Goal: Task Accomplishment & Management: Manage account settings

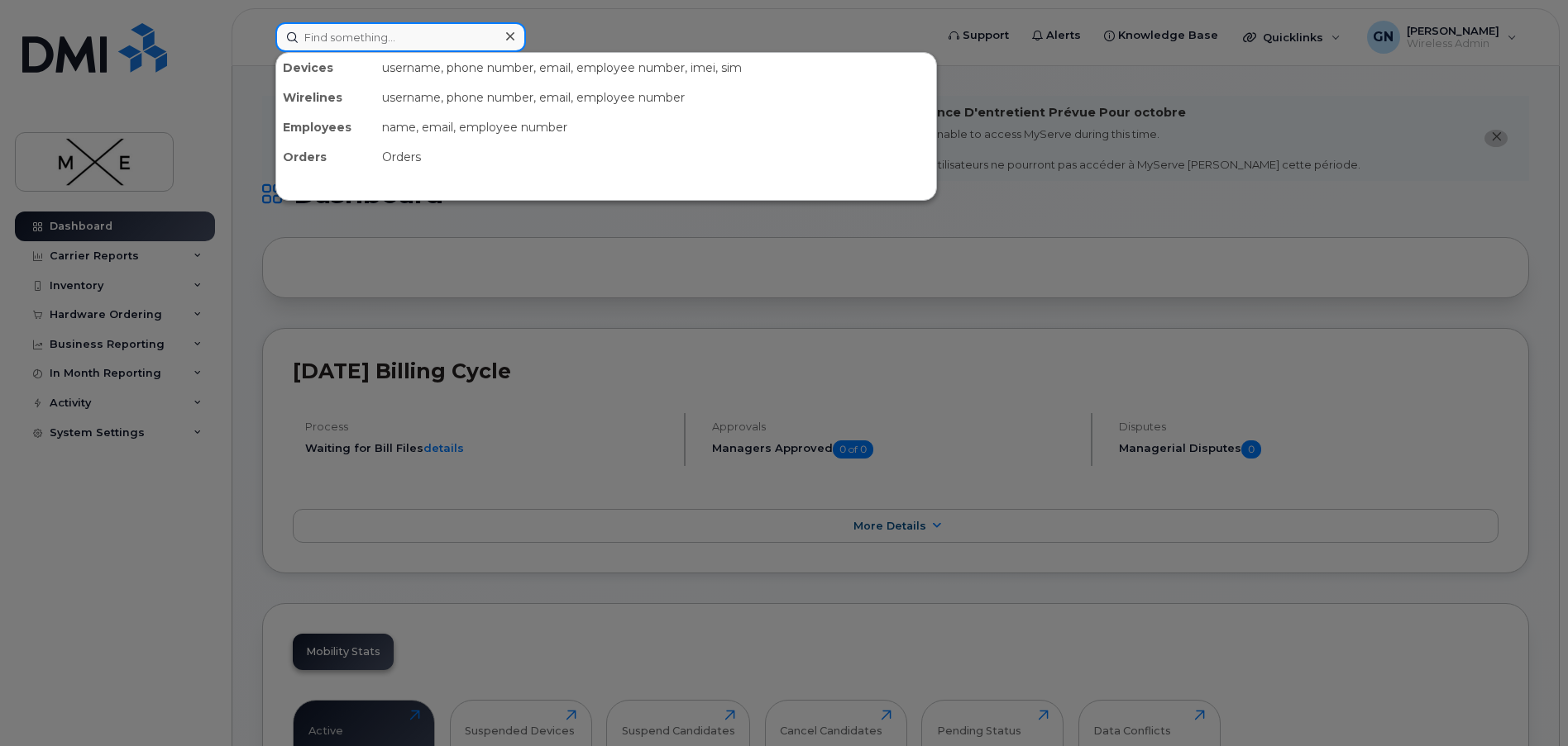
click at [344, 39] on input at bounding box center [401, 37] width 251 height 30
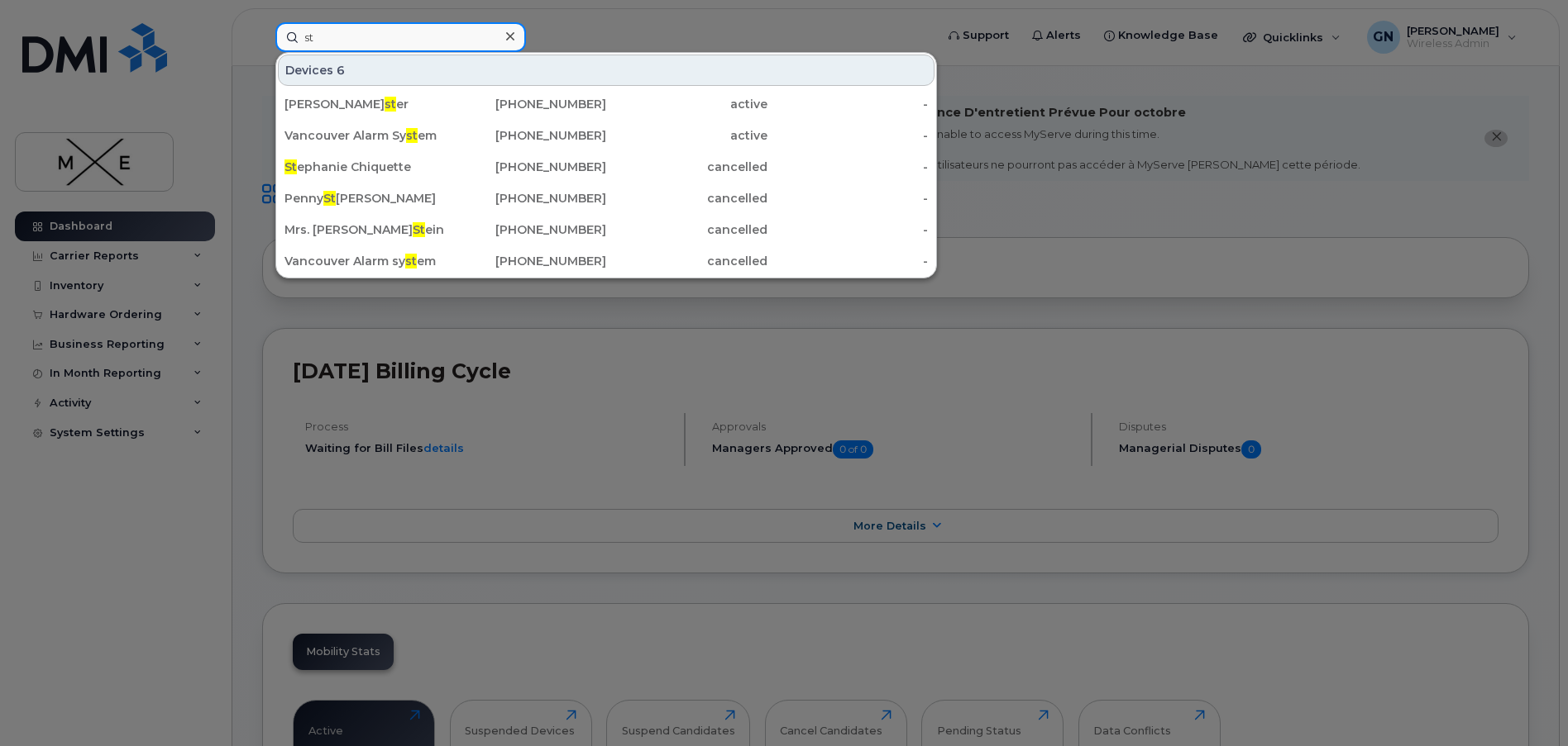
type input "s"
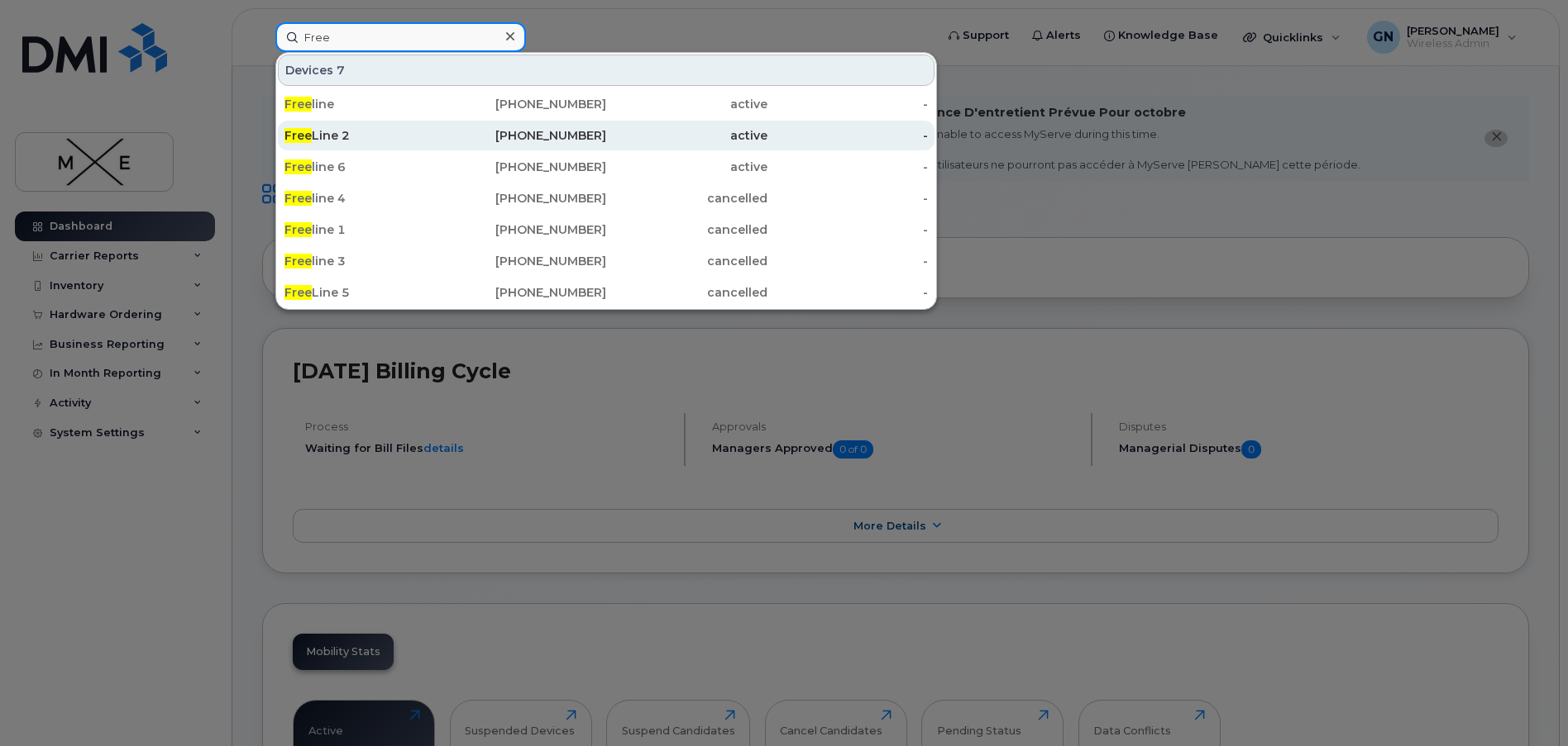
type input "Free"
click at [476, 130] on div "[PHONE_NUMBER]" at bounding box center [526, 135] width 161 height 16
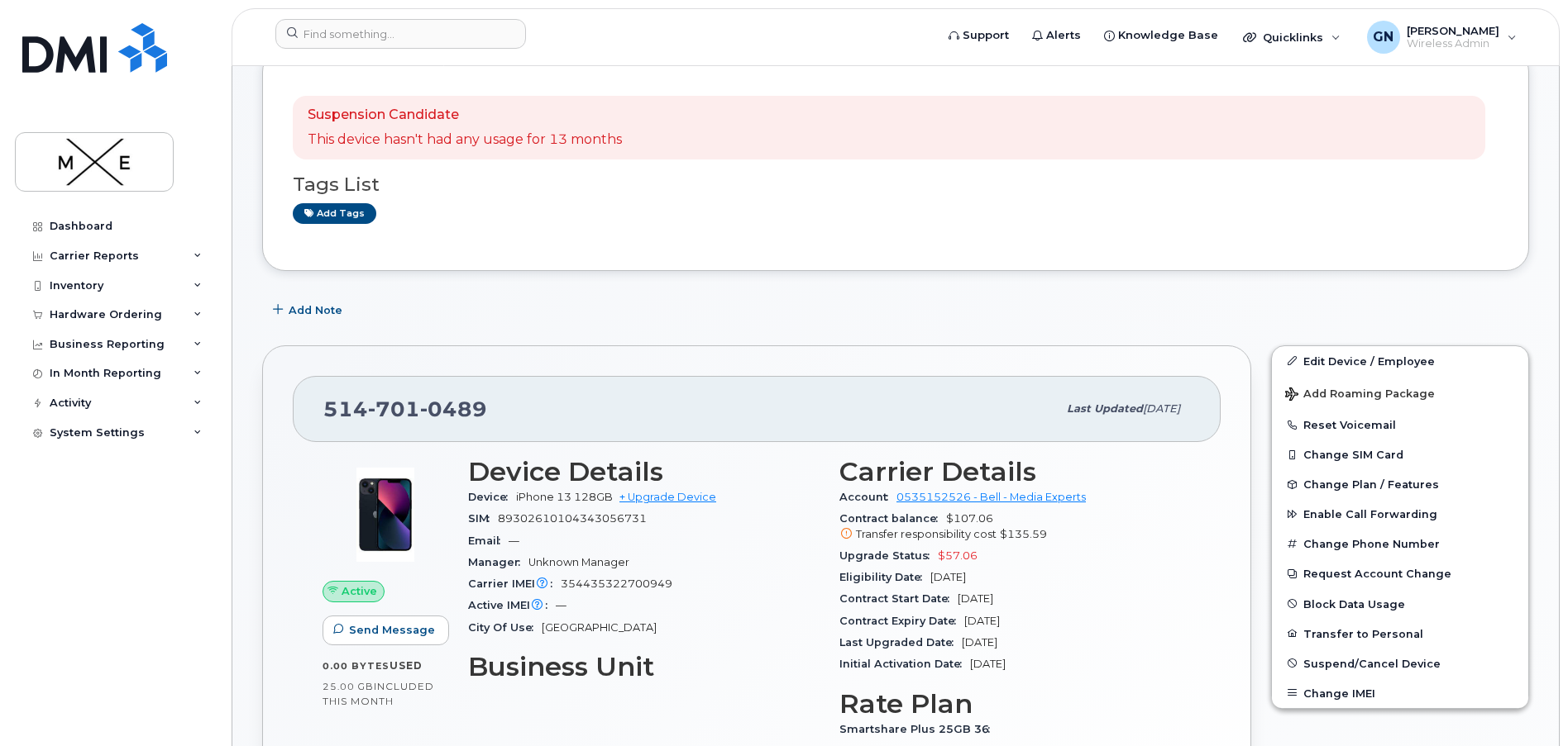
scroll to position [248, 0]
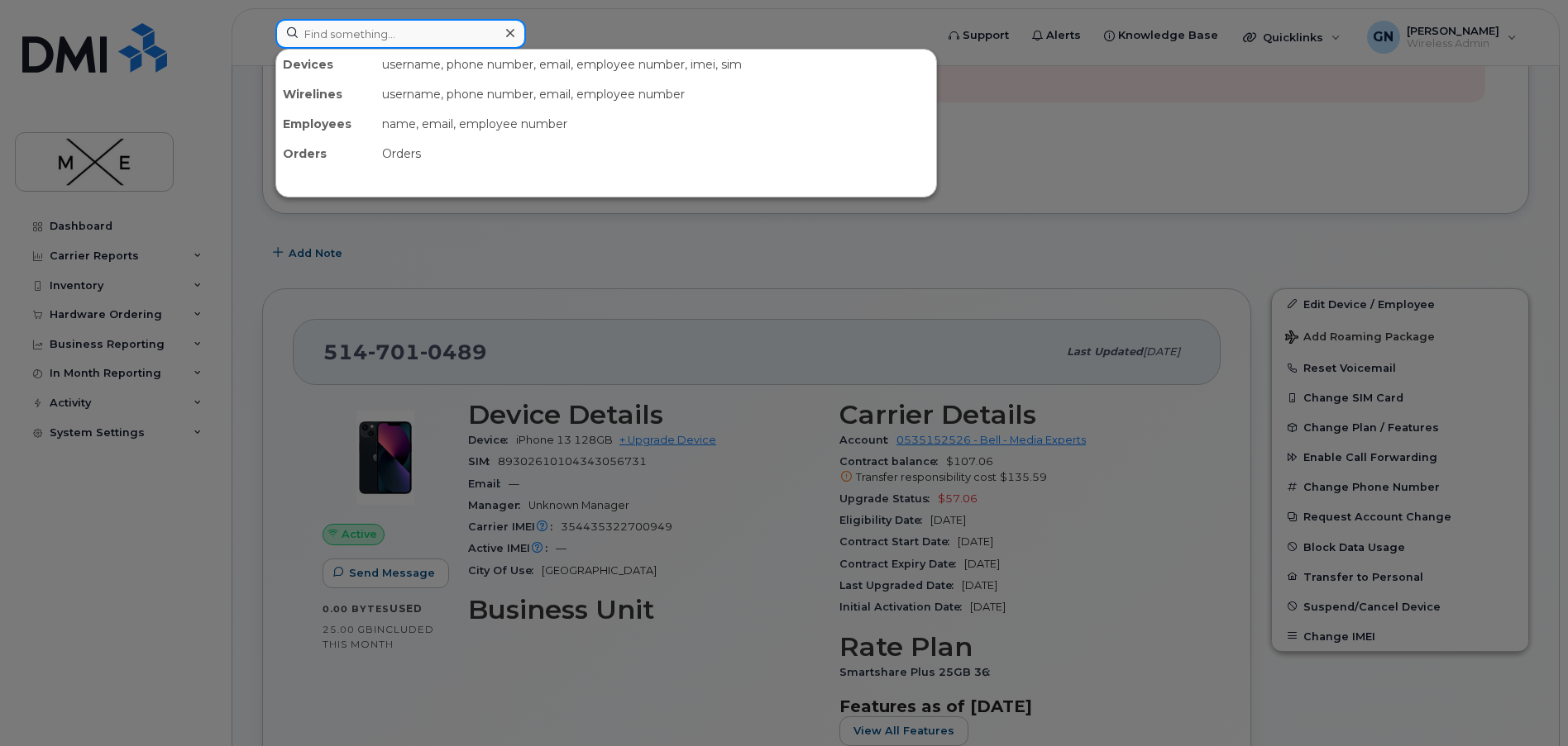
click at [472, 39] on input at bounding box center [401, 33] width 251 height 30
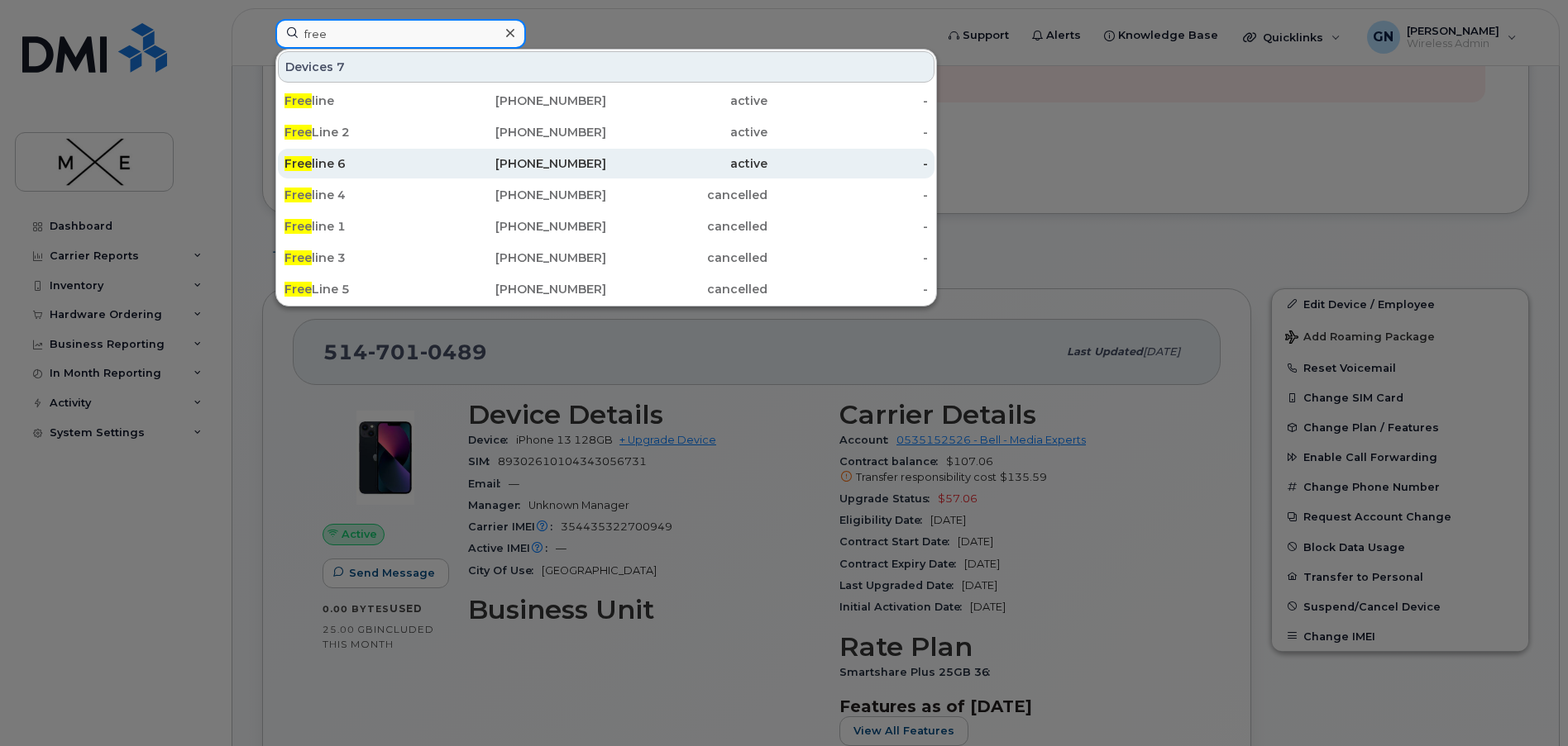
type input "free"
click at [453, 161] on div "514-943-5763" at bounding box center [526, 163] width 161 height 16
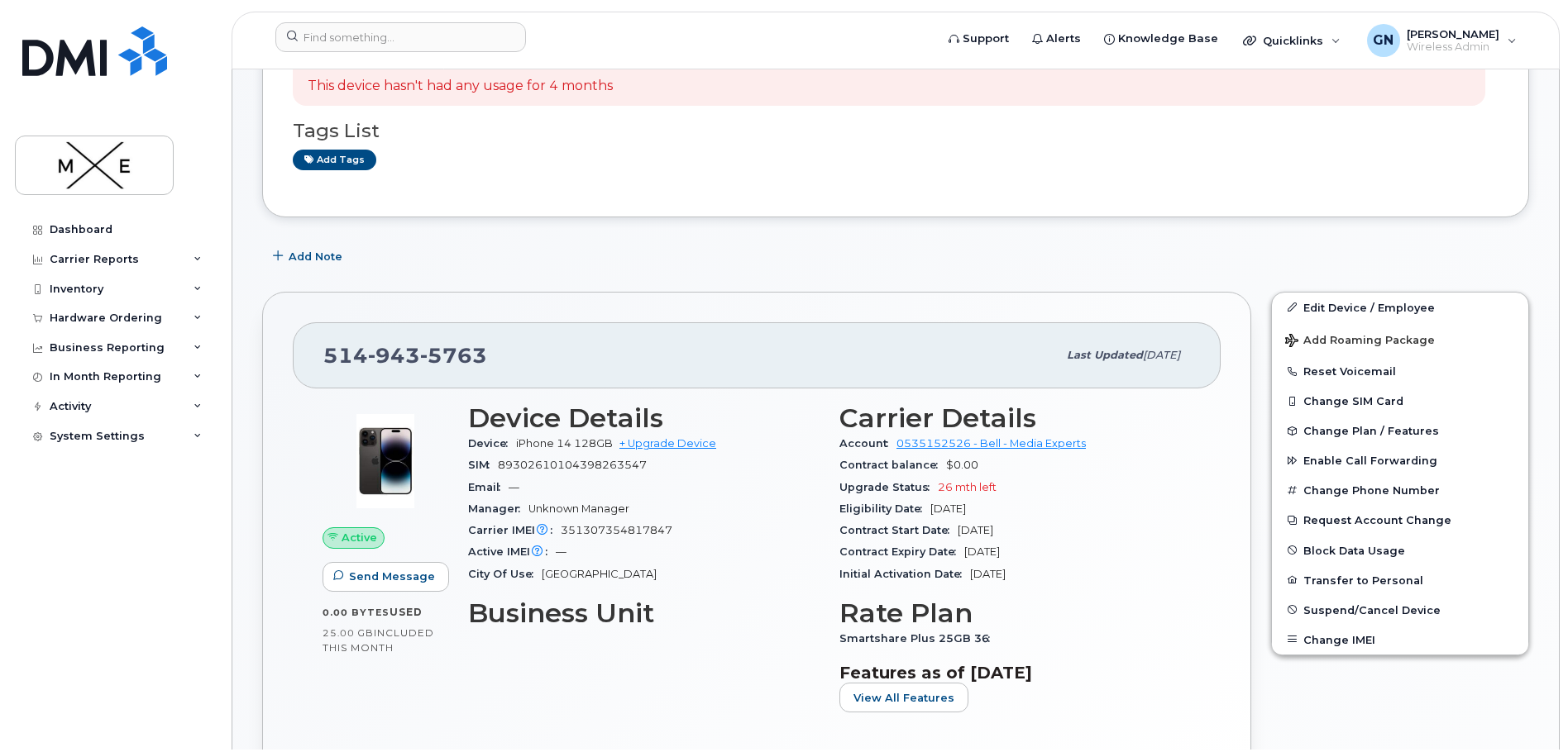
scroll to position [165, 0]
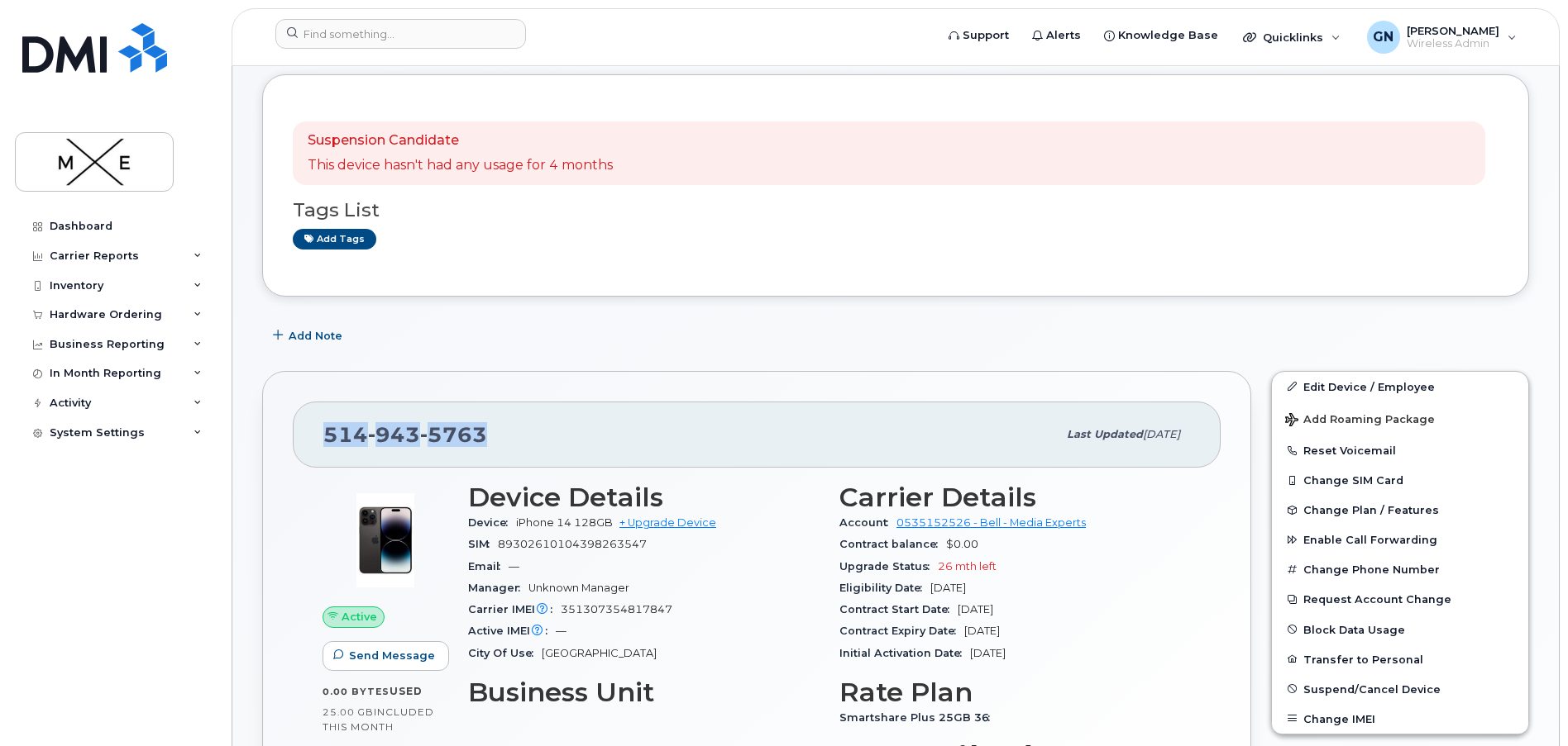
drag, startPoint x: 493, startPoint y: 427, endPoint x: 328, endPoint y: 417, distance: 165.3
click at [328, 418] on div "514 943 5763" at bounding box center [690, 435] width 734 height 35
copy span "[PHONE_NUMBER]"
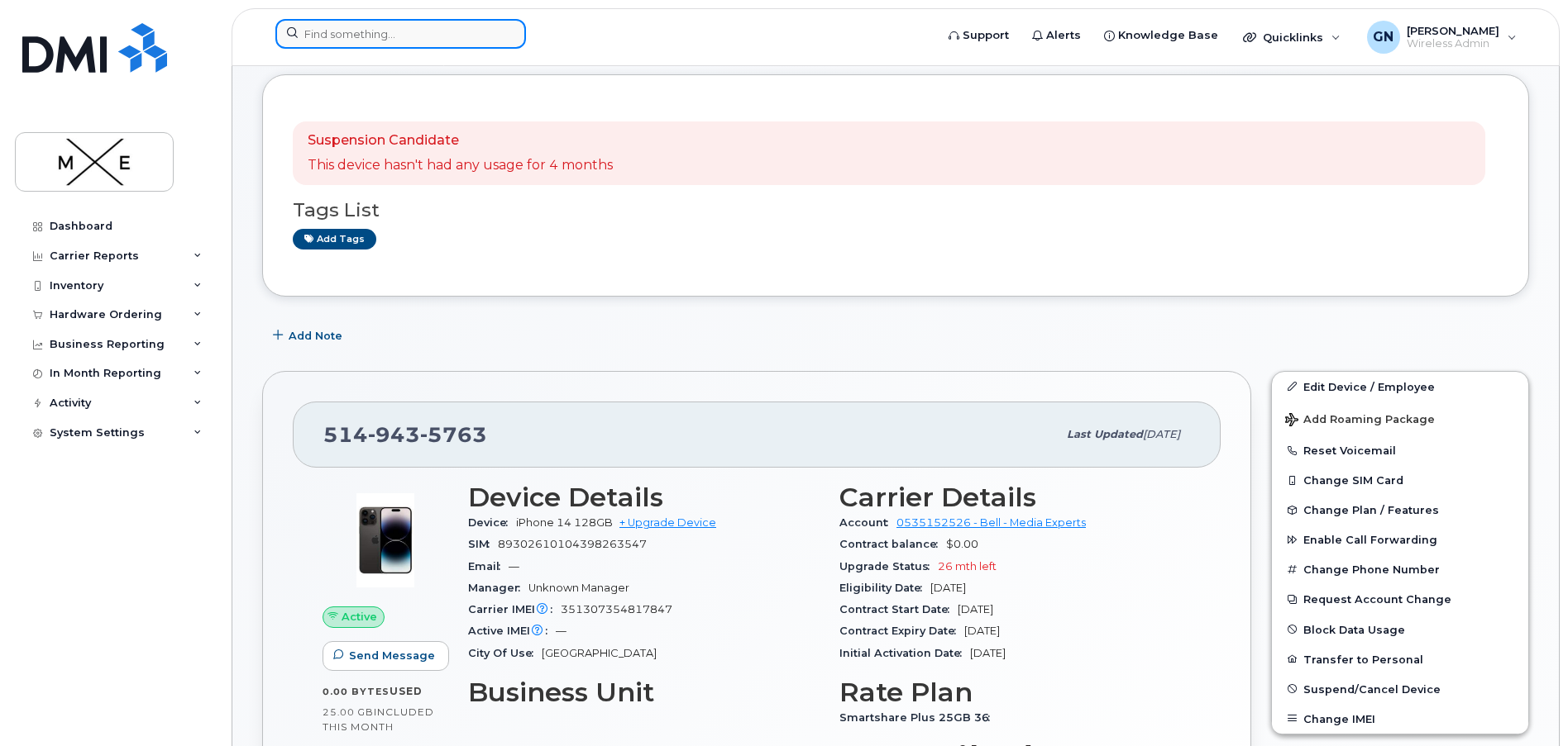
click at [396, 39] on input at bounding box center [401, 33] width 251 height 30
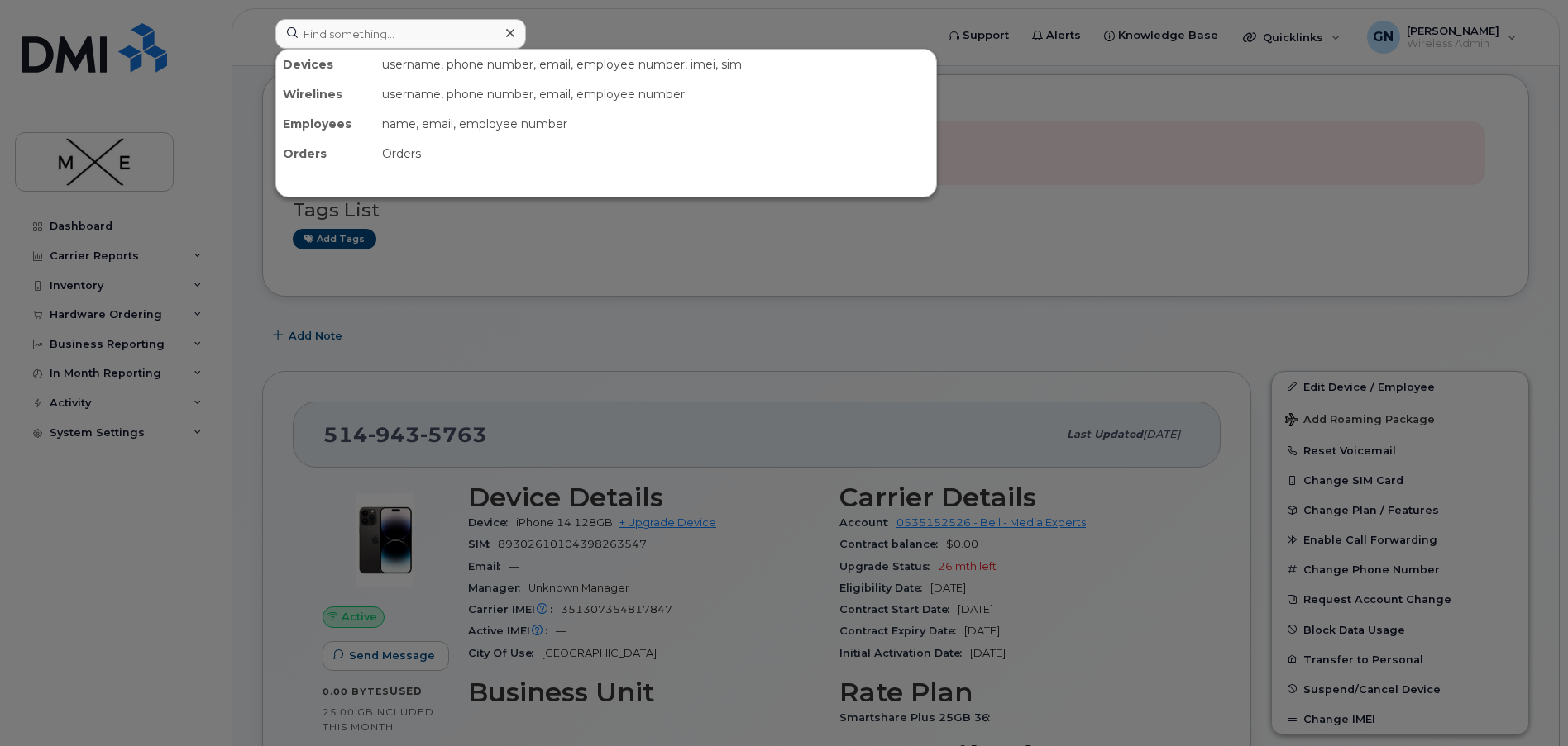
click at [1194, 147] on div at bounding box center [784, 373] width 1568 height 746
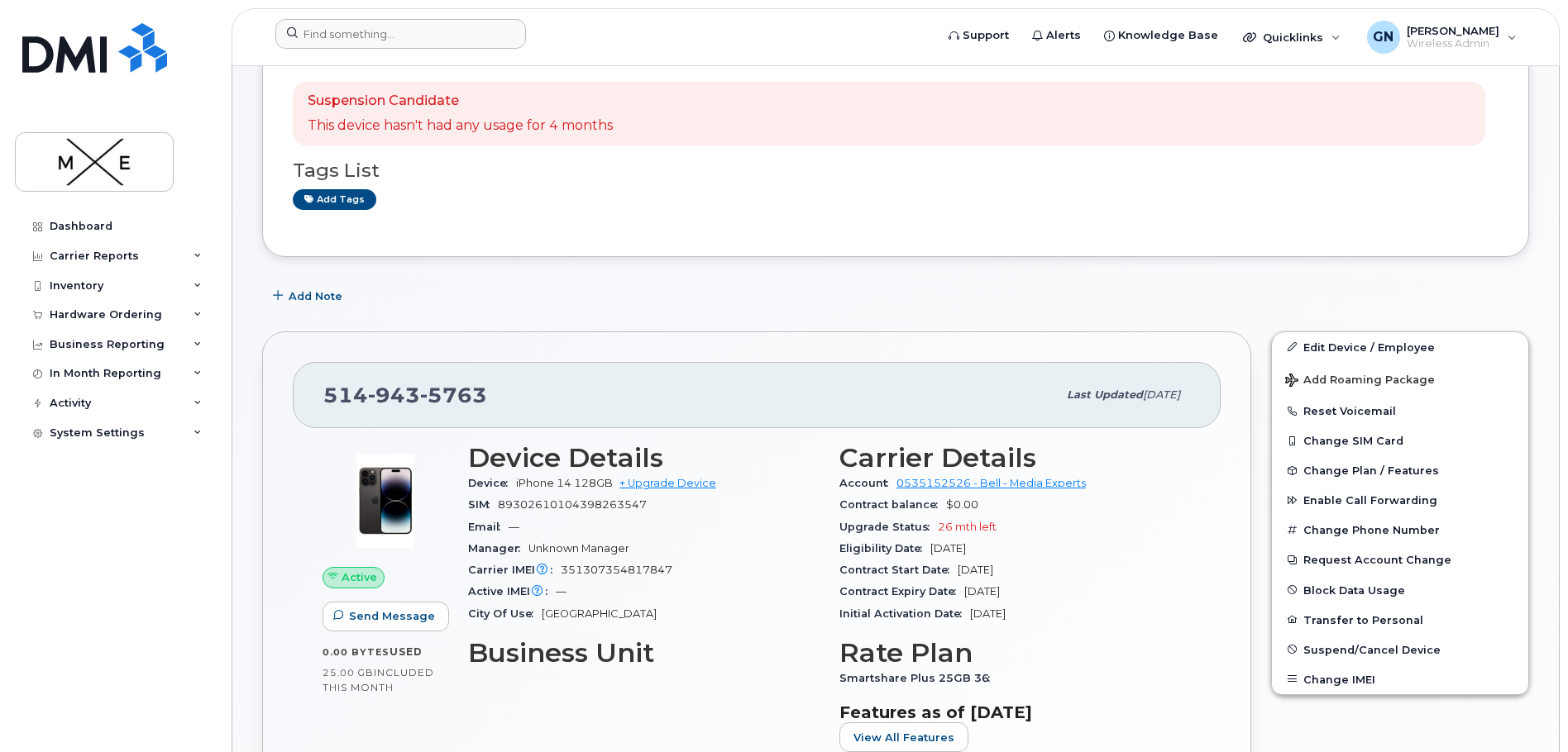
scroll to position [248, 0]
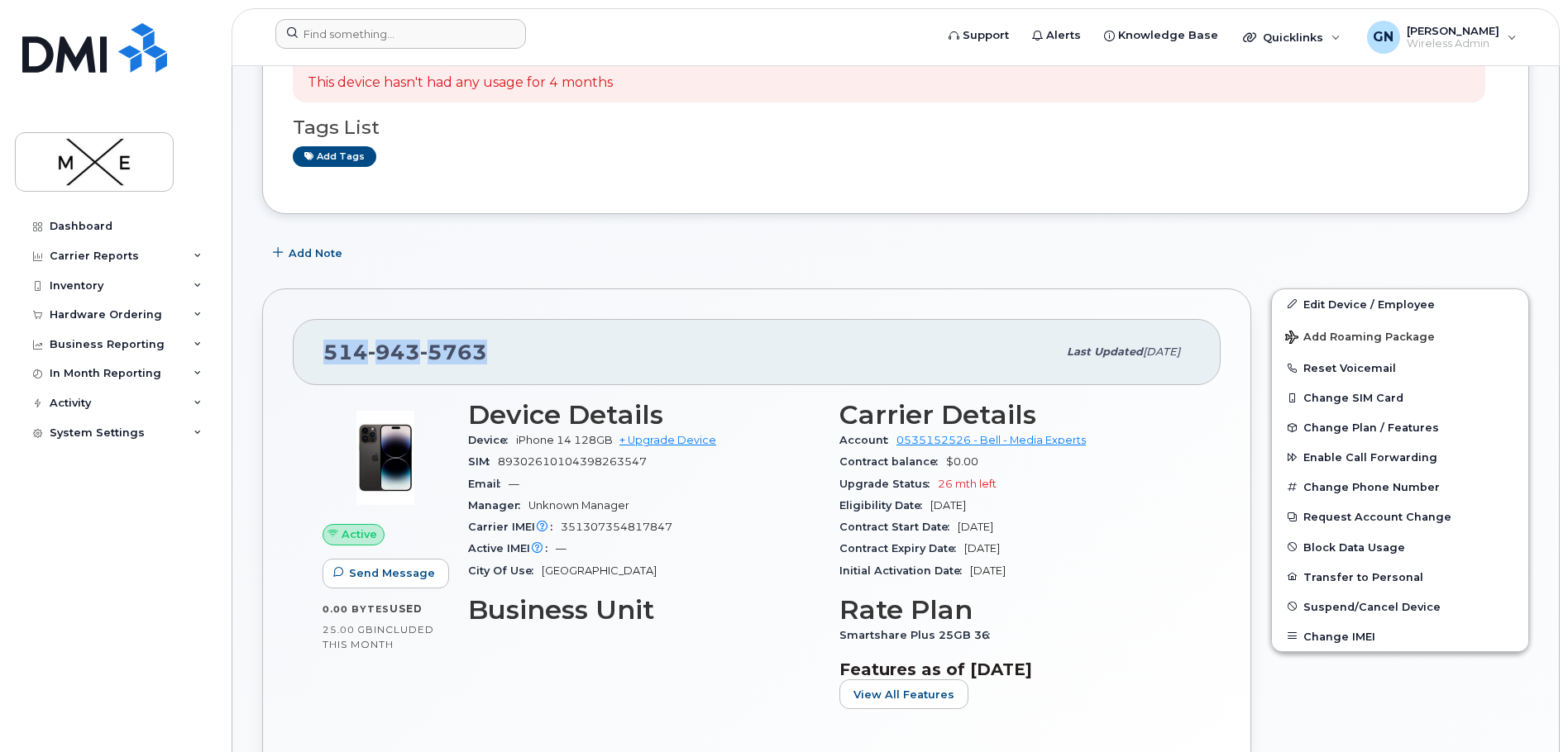
drag, startPoint x: 485, startPoint y: 354, endPoint x: 323, endPoint y: 349, distance: 162.1
click at [323, 350] on div "[PHONE_NUMBER]" at bounding box center [690, 352] width 734 height 35
copy span "[PHONE_NUMBER]"
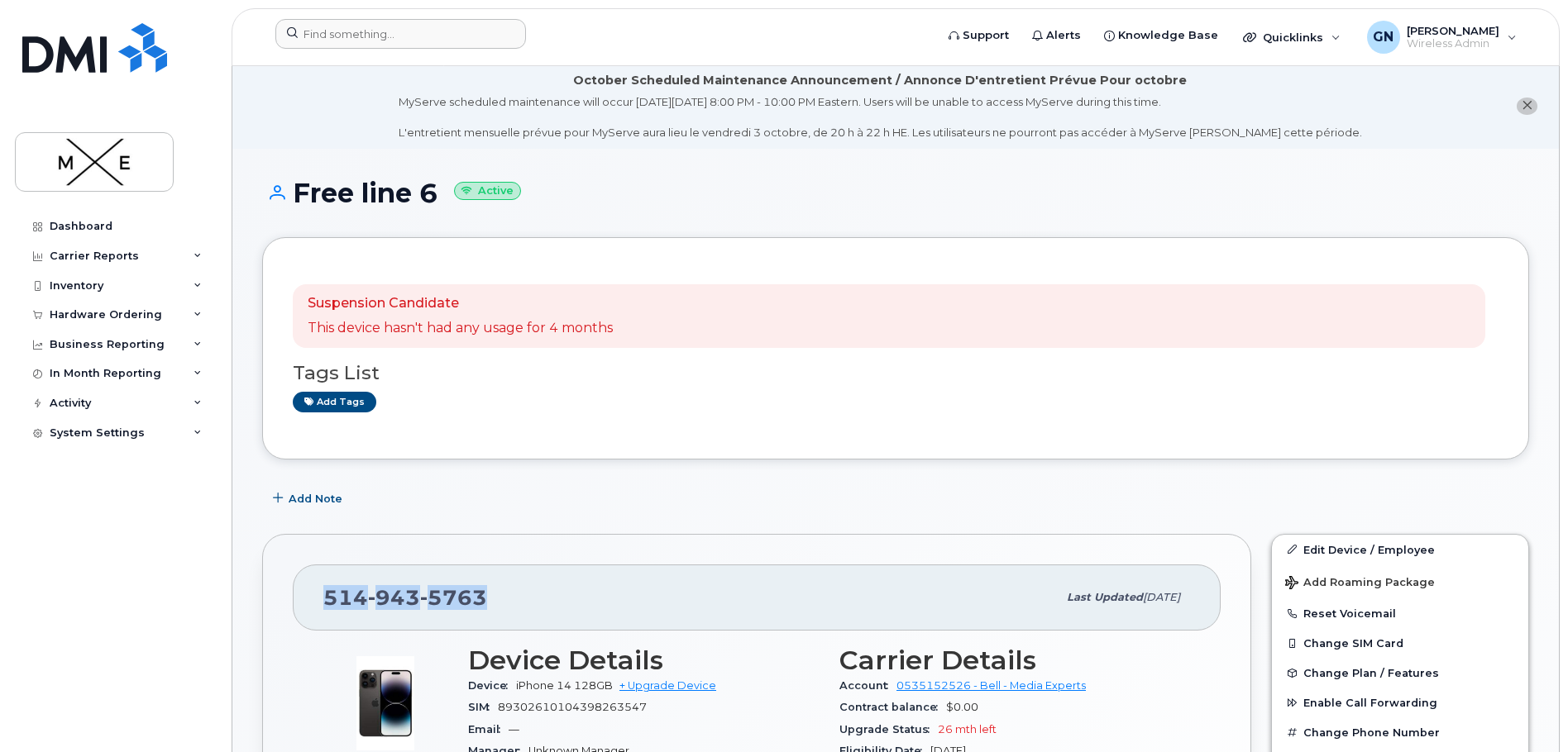
scroll to position [0, 0]
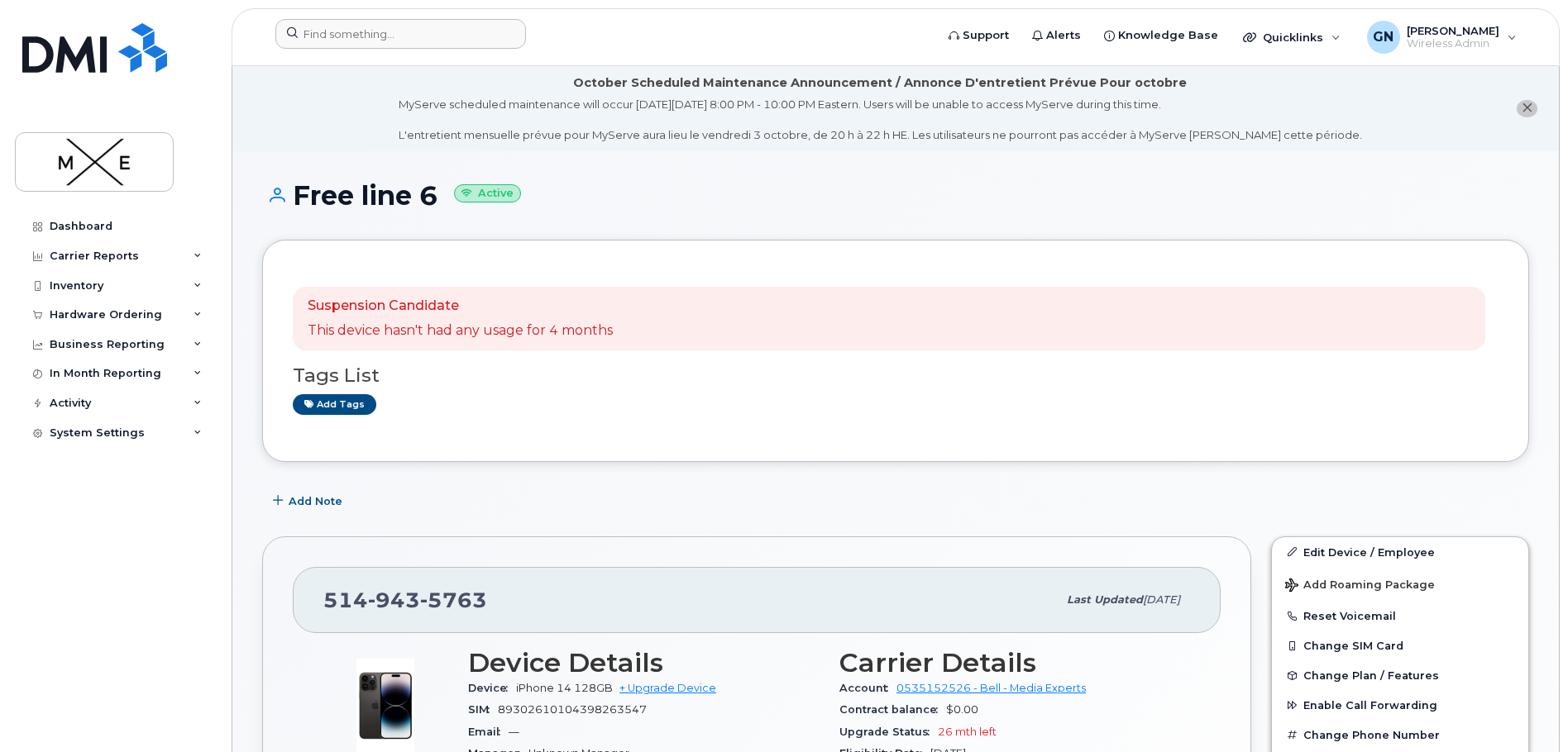
click at [917, 181] on h1 "Free line 6 Active" at bounding box center [895, 195] width 1267 height 29
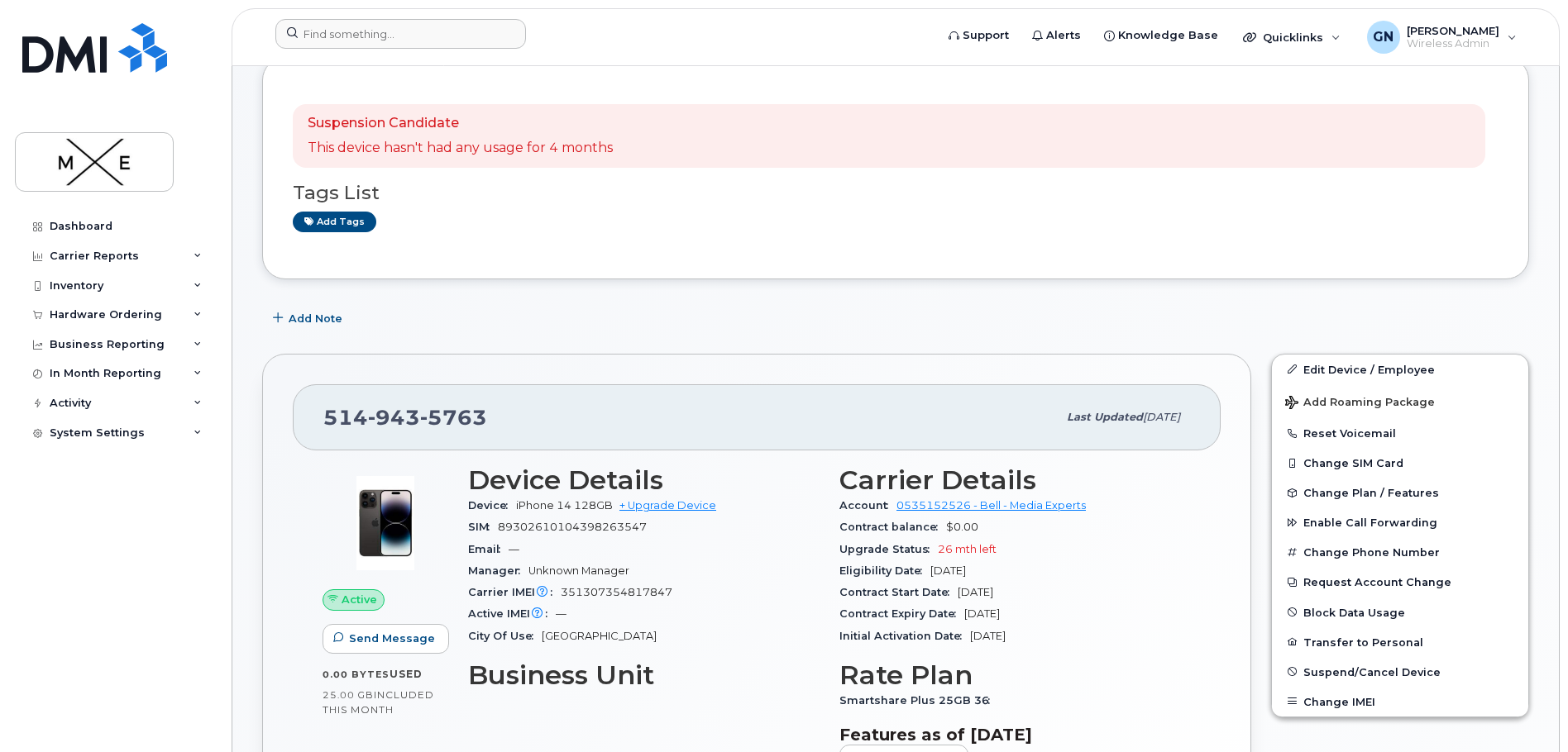
scroll to position [248, 0]
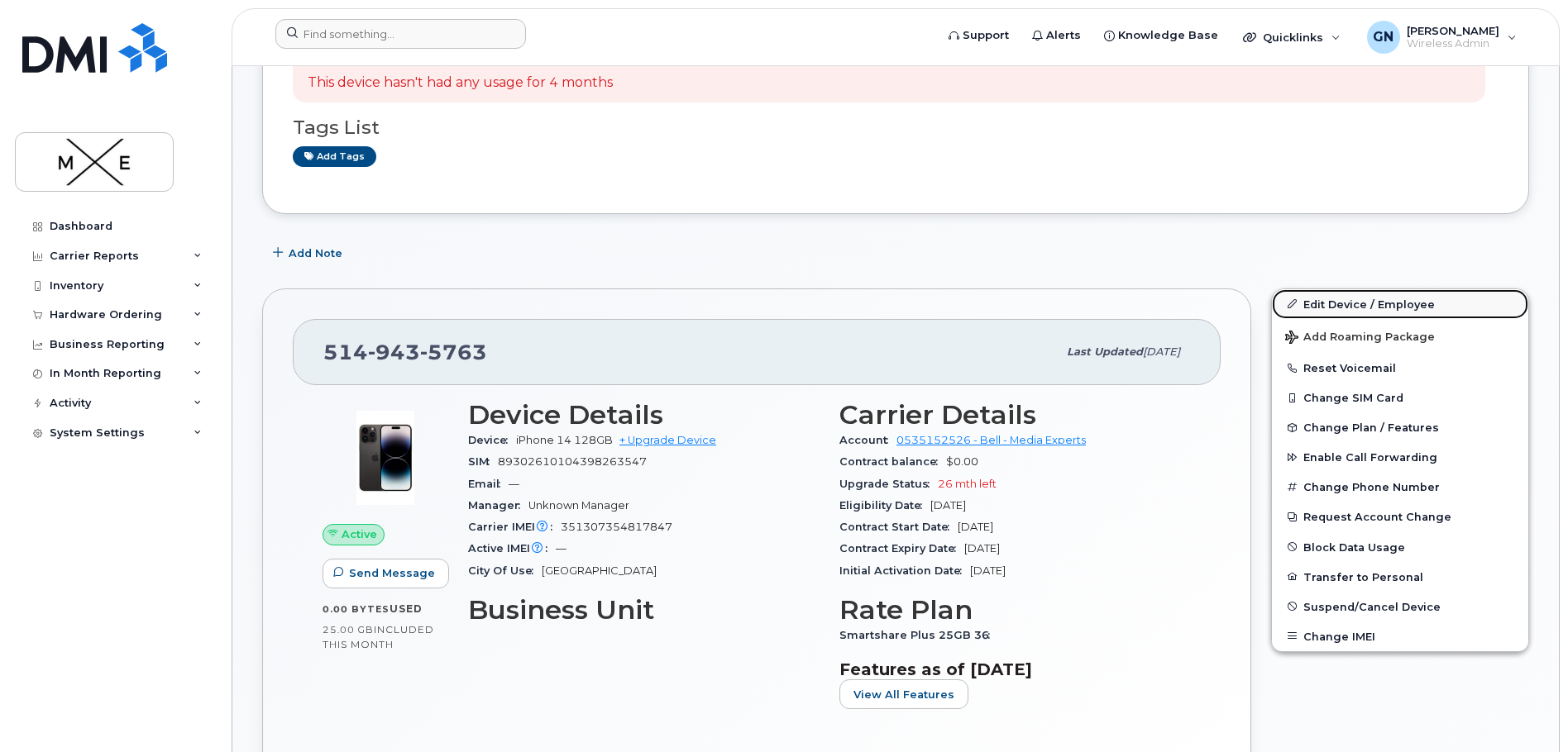
click at [1339, 303] on link "Edit Device / Employee" at bounding box center [1400, 304] width 256 height 30
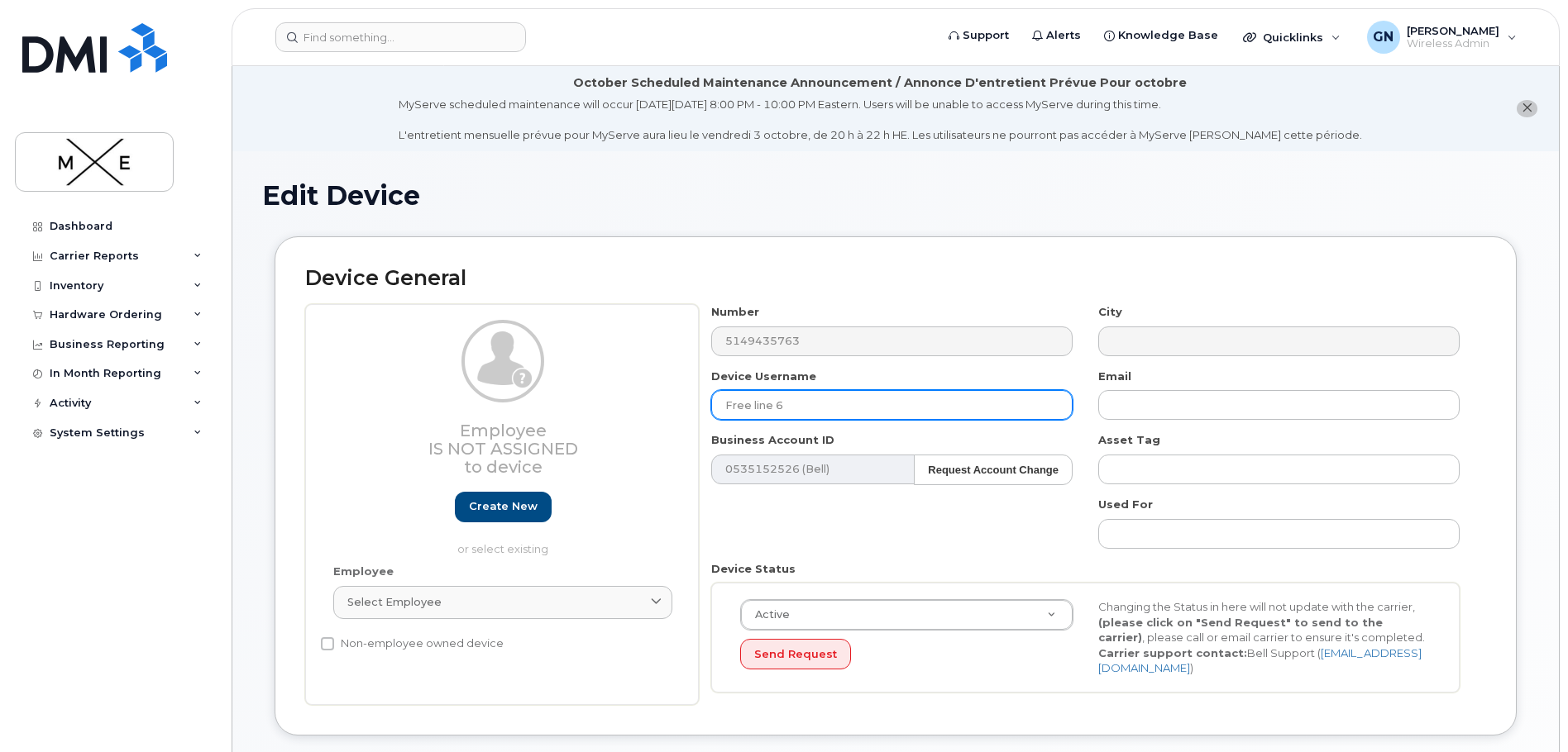
click at [820, 408] on input "Free line 6" at bounding box center [892, 405] width 362 height 30
drag, startPoint x: 836, startPoint y: 398, endPoint x: 685, endPoint y: 413, distance: 151.7
click at [685, 413] on div "Employee Is not assigned to device Create new or select existing Employee Selec…" at bounding box center [896, 505] width 1181 height 401
paste input "Benjamin Bongoat"
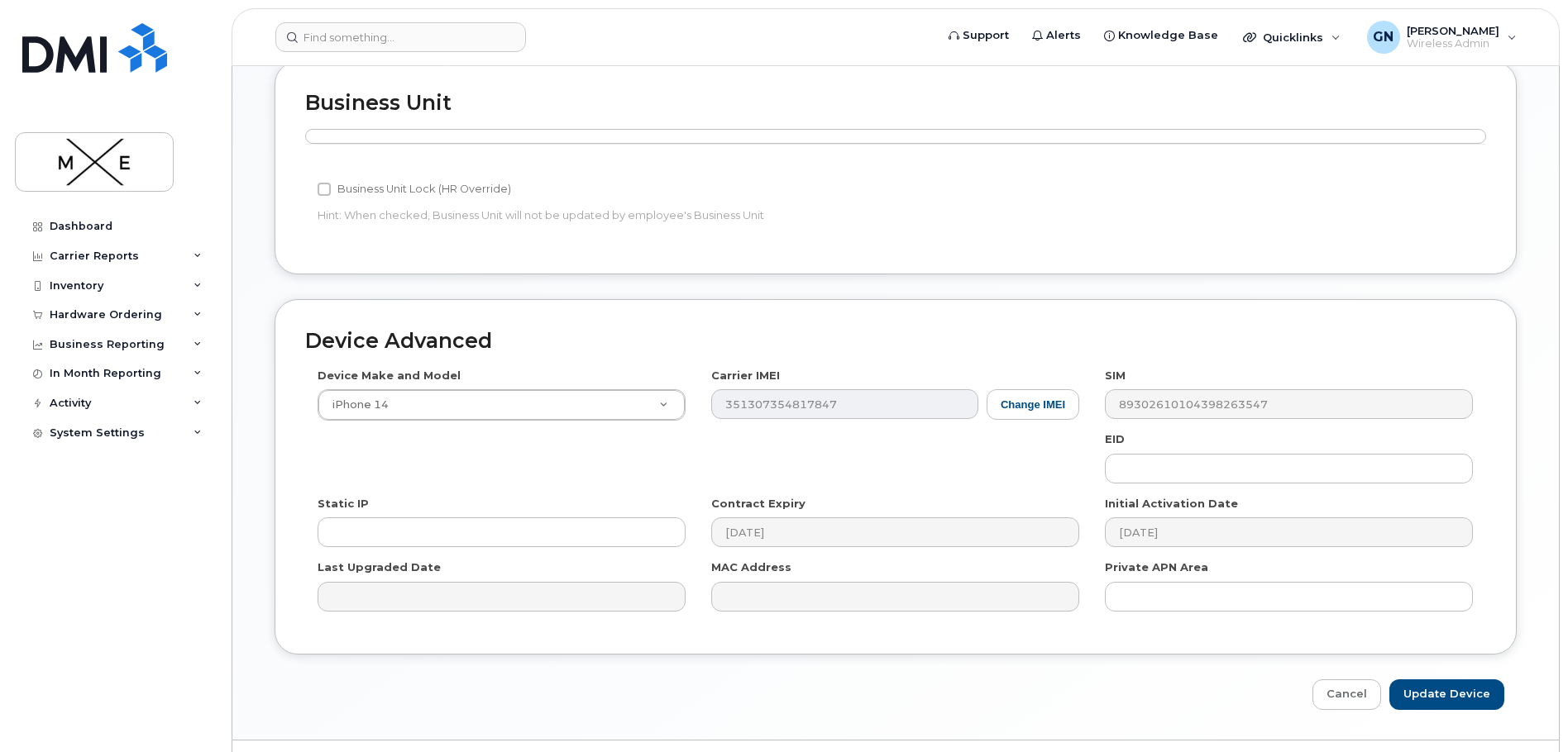
scroll to position [740, 0]
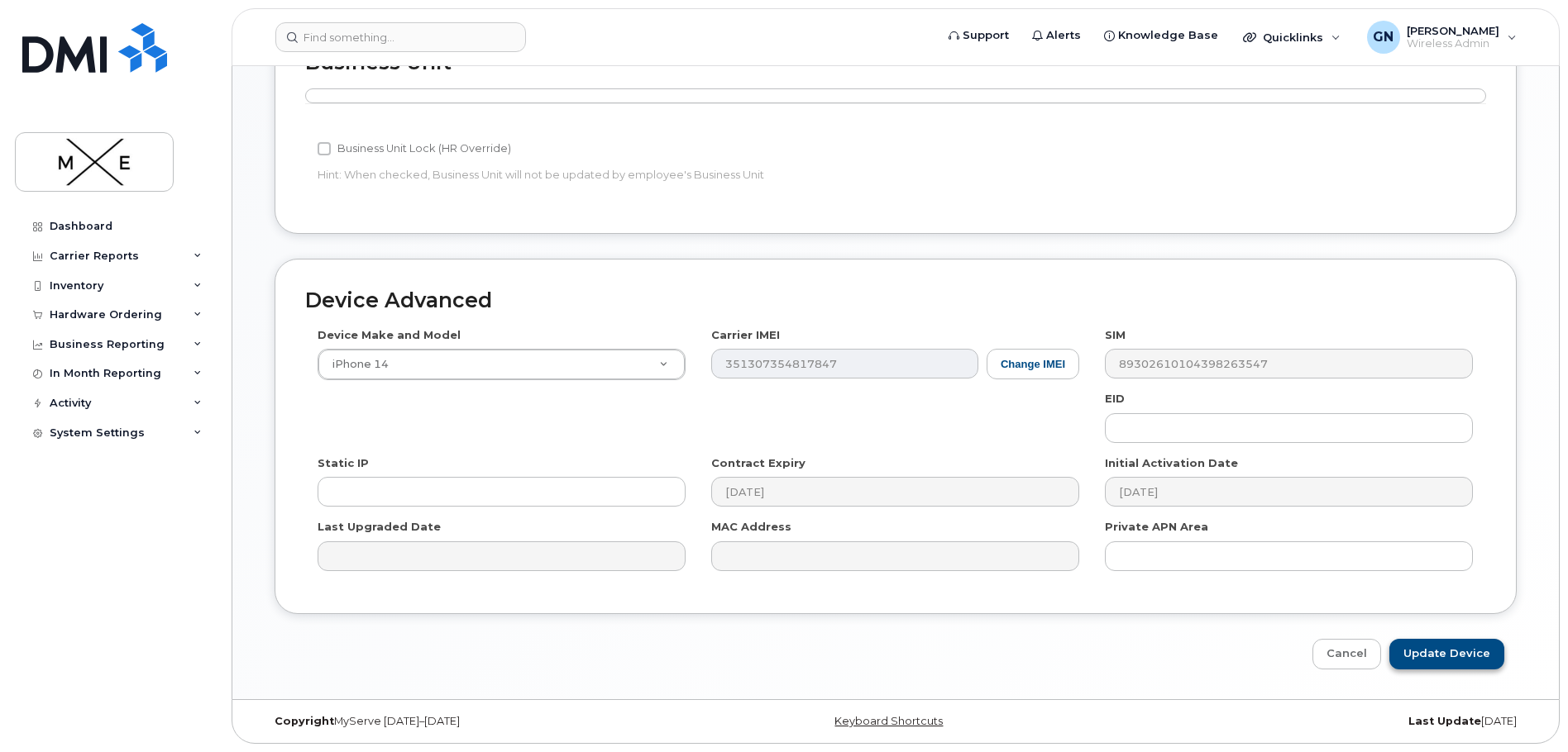
type input "[PERSON_NAME]"
click at [1458, 652] on input "Update Device" at bounding box center [1446, 654] width 115 height 31
type input "Saving..."
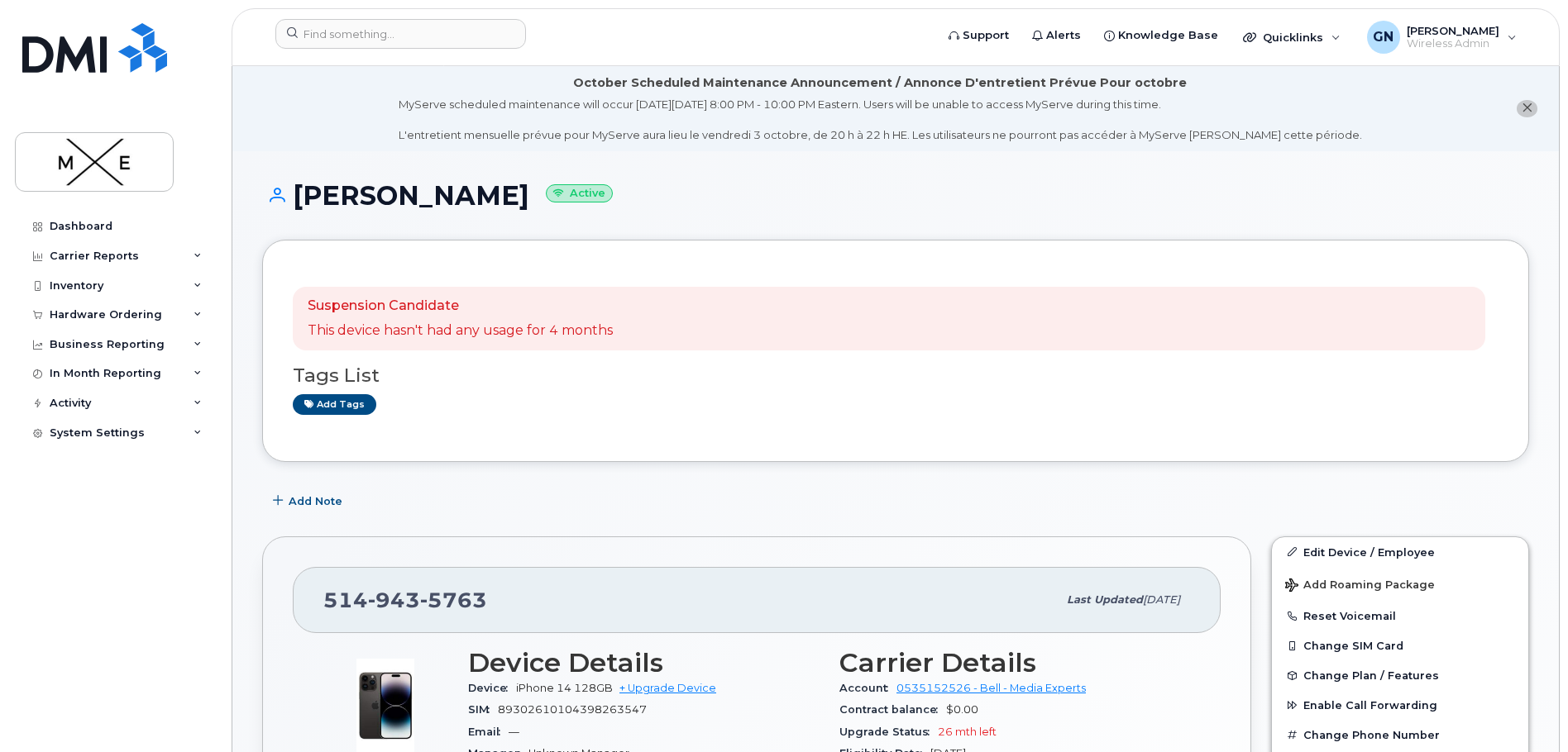
drag, startPoint x: 1522, startPoint y: 104, endPoint x: 1038, endPoint y: 289, distance: 518.2
click at [1522, 105] on icon "close notification" at bounding box center [1527, 107] width 11 height 11
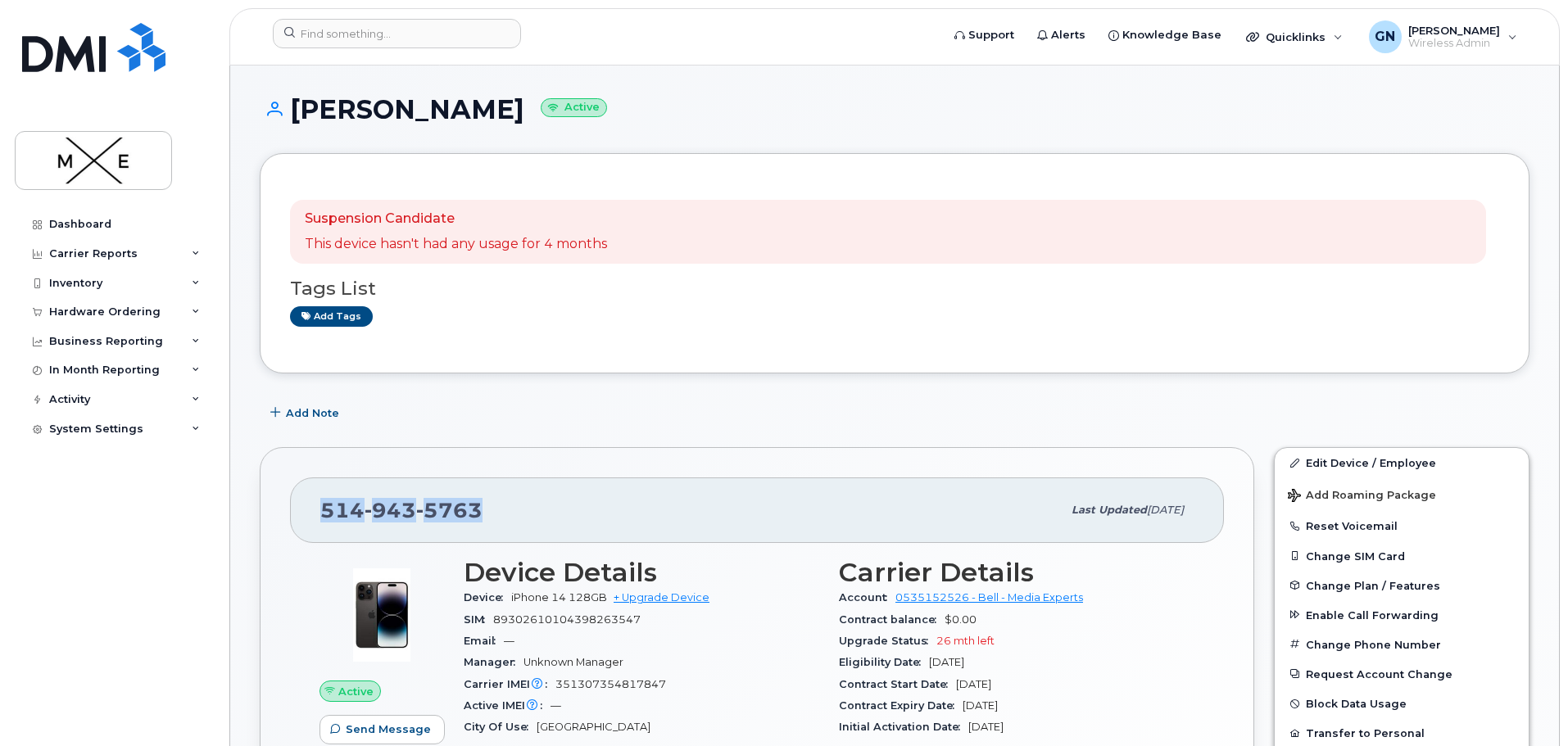
drag, startPoint x: 475, startPoint y: 508, endPoint x: 325, endPoint y: 509, distance: 150.0
click at [325, 509] on span "[PHONE_NUMBER]" at bounding box center [402, 509] width 162 height 25
copy span "[PHONE_NUMBER]"
